Goal: Check status

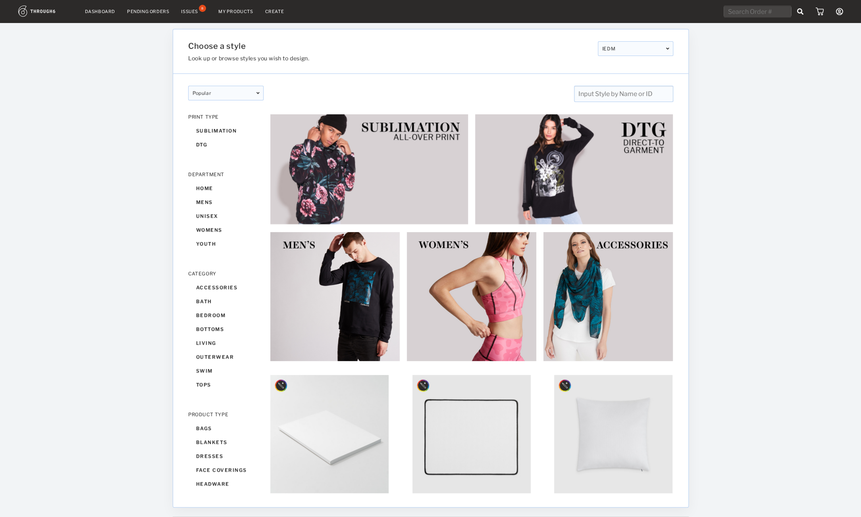
click at [742, 7] on input "text" at bounding box center [757, 12] width 67 height 12
paste input "317881"
type input "317881"
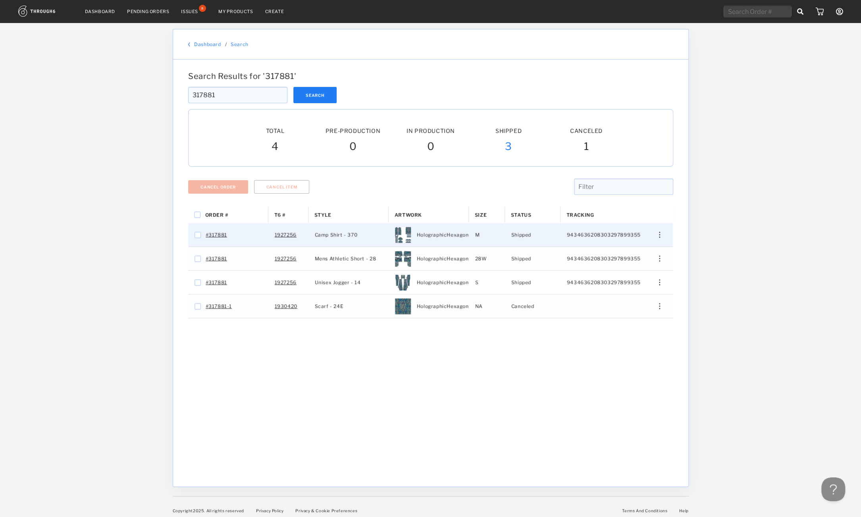
drag, startPoint x: 654, startPoint y: 231, endPoint x: 652, endPoint y: 235, distance: 4.8
click at [652, 234] on div "Edit Size Edit Shipping View History View Product" at bounding box center [657, 234] width 32 height 23
click at [651, 237] on div "Edit Size Edit Shipping View History View Product" at bounding box center [656, 235] width 19 height 6
click at [639, 275] on div "View History" at bounding box center [623, 277] width 61 height 17
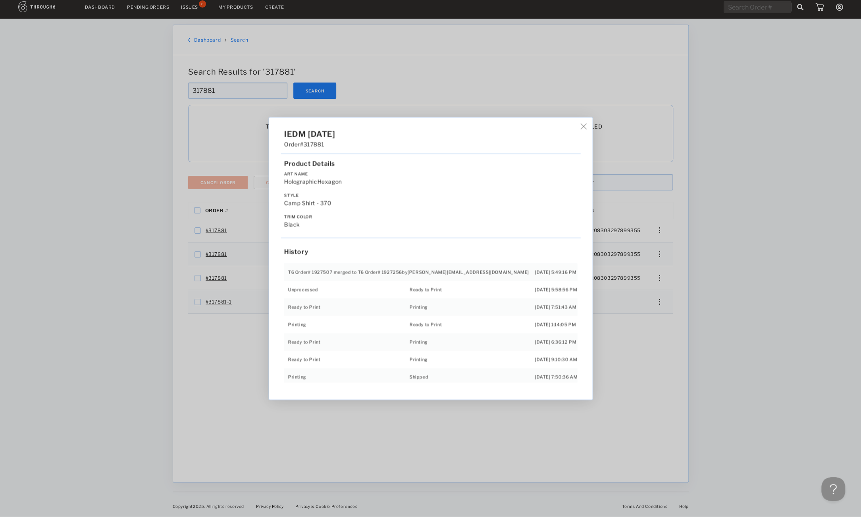
scroll to position [7, 0]
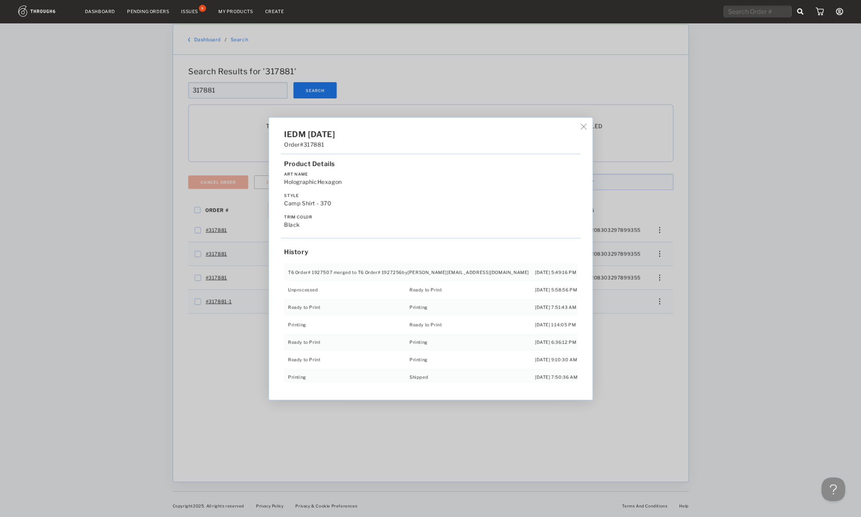
drag, startPoint x: 689, startPoint y: 262, endPoint x: 684, endPoint y: 260, distance: 5.7
click at [688, 262] on div "IEDM [DATE] Order #317881 Product Details Art Name HolographicHexagon Style Cam…" at bounding box center [430, 258] width 861 height 517
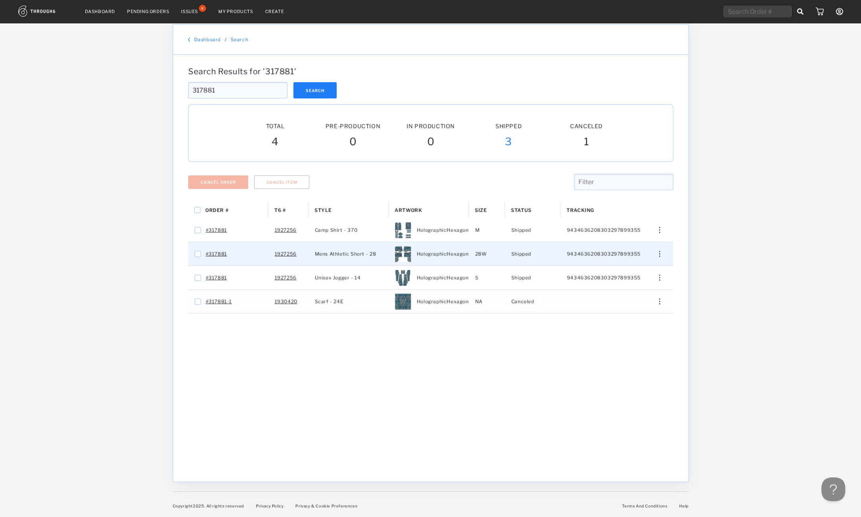
click at [657, 247] on div "Edit Size Edit Shipping View History View Product" at bounding box center [657, 253] width 32 height 23
click at [657, 252] on div "Edit Size Edit Shipping View History View Product" at bounding box center [656, 254] width 19 height 6
click at [633, 298] on span "View History" at bounding box center [623, 296] width 31 height 10
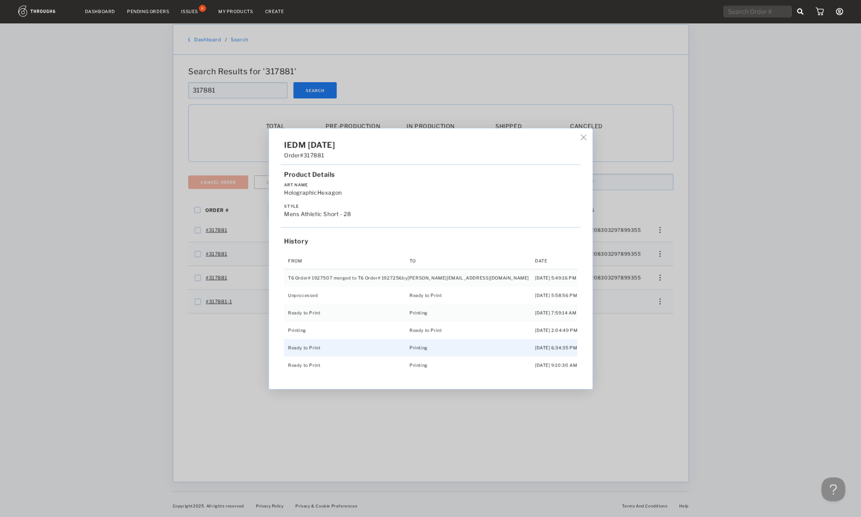
scroll to position [33, 0]
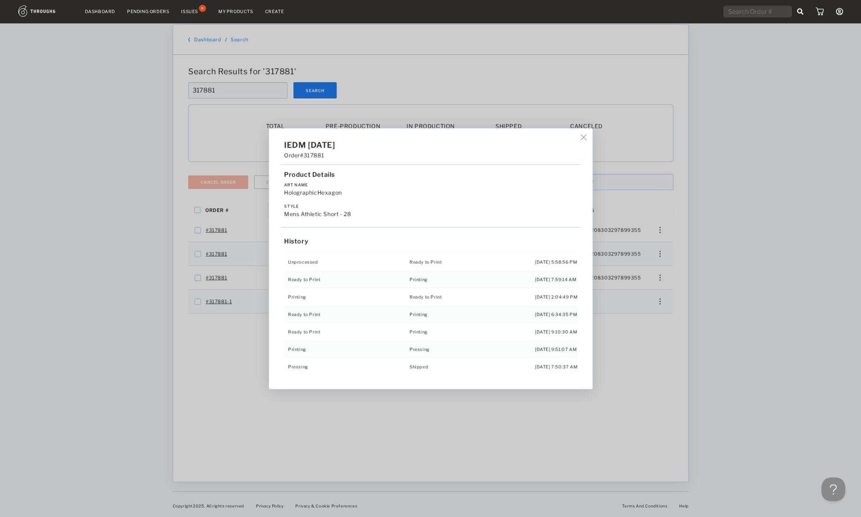
click at [640, 272] on div "IEDM [DATE] Order #317881 Product Details Art Name HolographicHexagon Style Men…" at bounding box center [430, 258] width 861 height 517
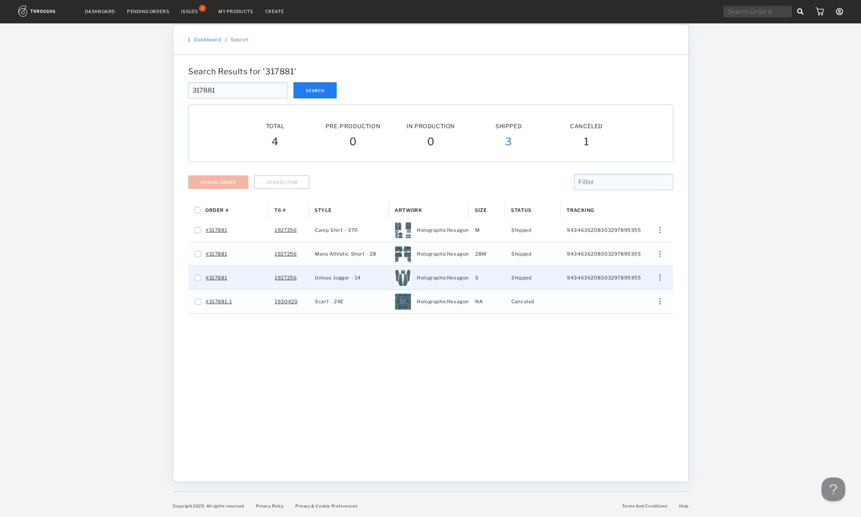
click at [650, 278] on div "Edit Size Edit Shipping View History View Product" at bounding box center [656, 278] width 19 height 6
click at [611, 316] on span "View History" at bounding box center [623, 320] width 31 height 10
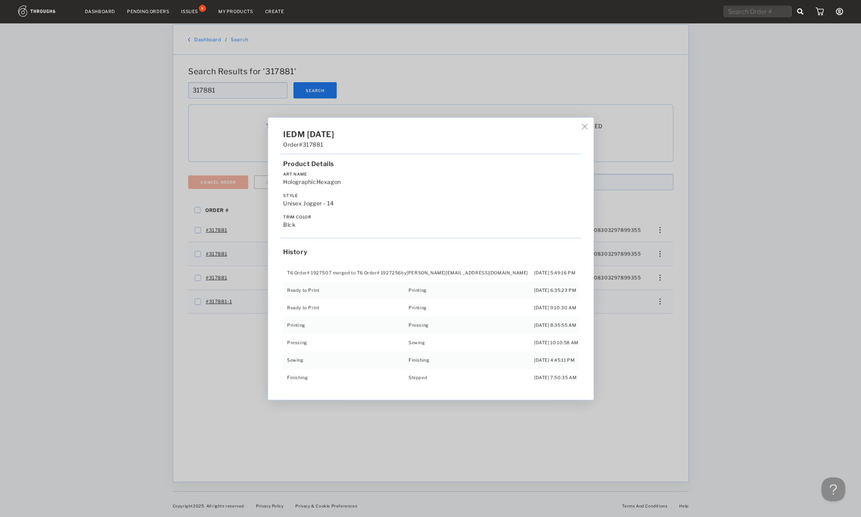
click at [602, 364] on div "IEDM [DATE] Order #317881 Product Details Art Name HolographicHexagon Style Uni…" at bounding box center [430, 258] width 861 height 517
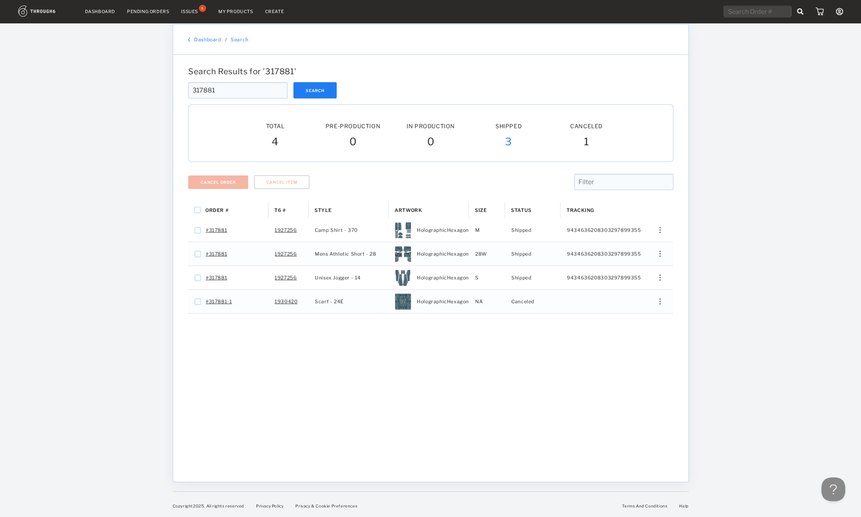
click at [609, 360] on div "Order # T6 # Style" at bounding box center [430, 336] width 485 height 268
click at [771, 241] on div "Dashboard Pending Orders Issues 8 My Products Create My Account Sign Out Dashbo…" at bounding box center [430, 256] width 861 height 522
click at [243, 85] on input "317881" at bounding box center [237, 90] width 99 height 16
